Goal: Information Seeking & Learning: Find specific fact

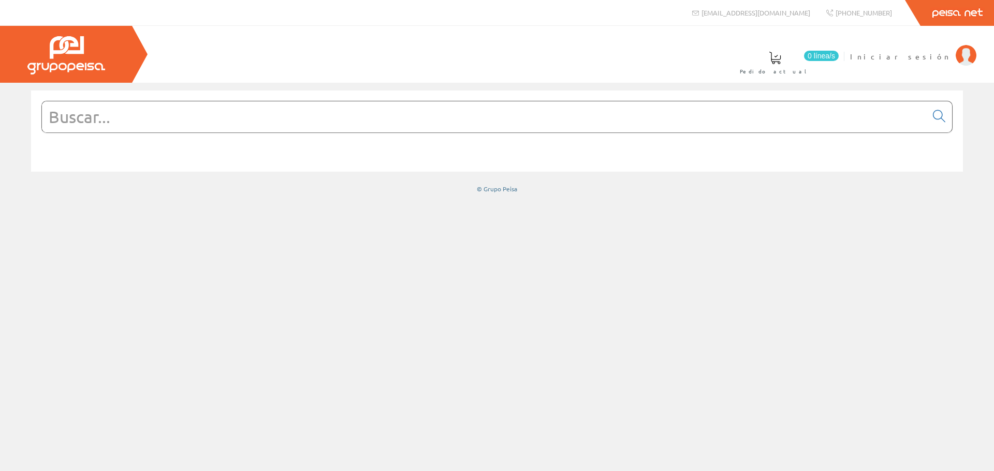
click at [268, 120] on input "text" at bounding box center [484, 116] width 884 height 31
type input "o"
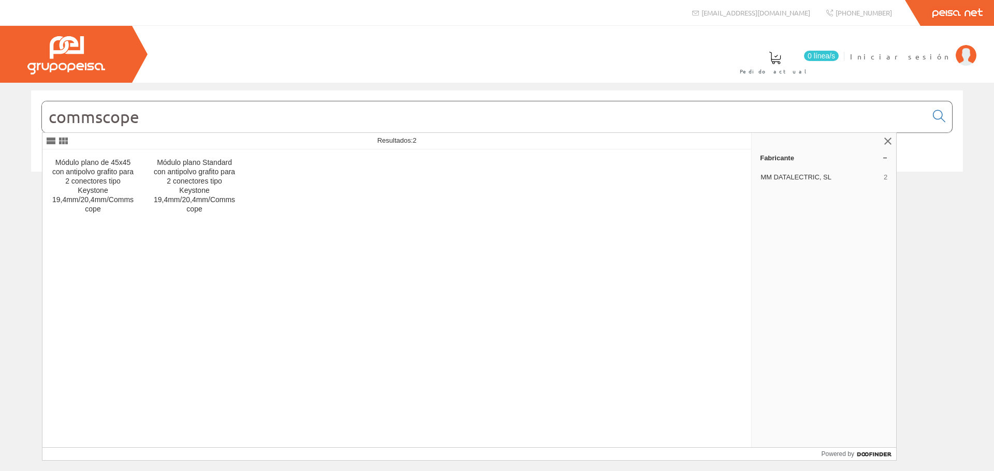
click at [121, 123] on input "commscope" at bounding box center [484, 116] width 884 height 31
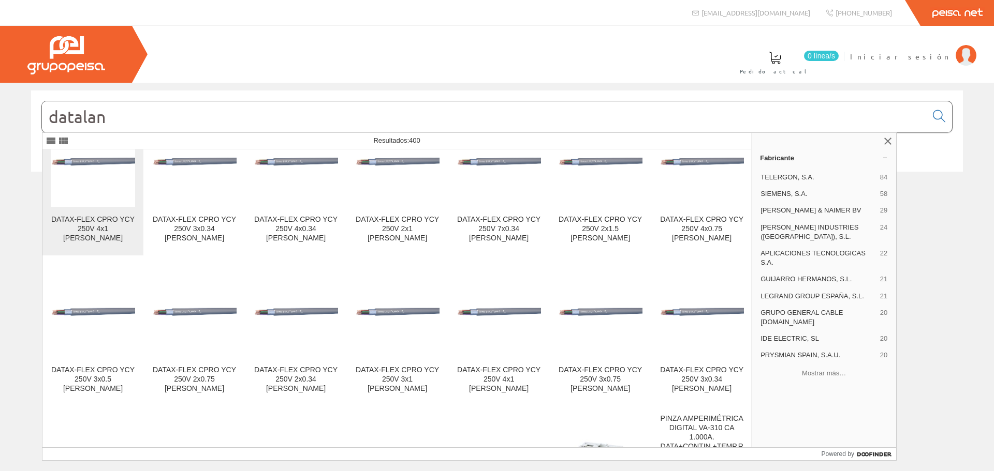
scroll to position [1552, 0]
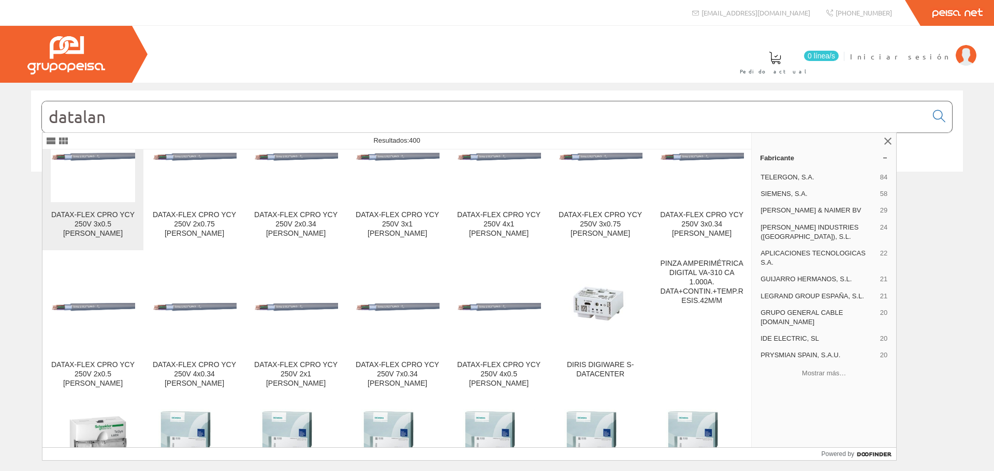
type input "datalan"
